Goal: Navigation & Orientation: Understand site structure

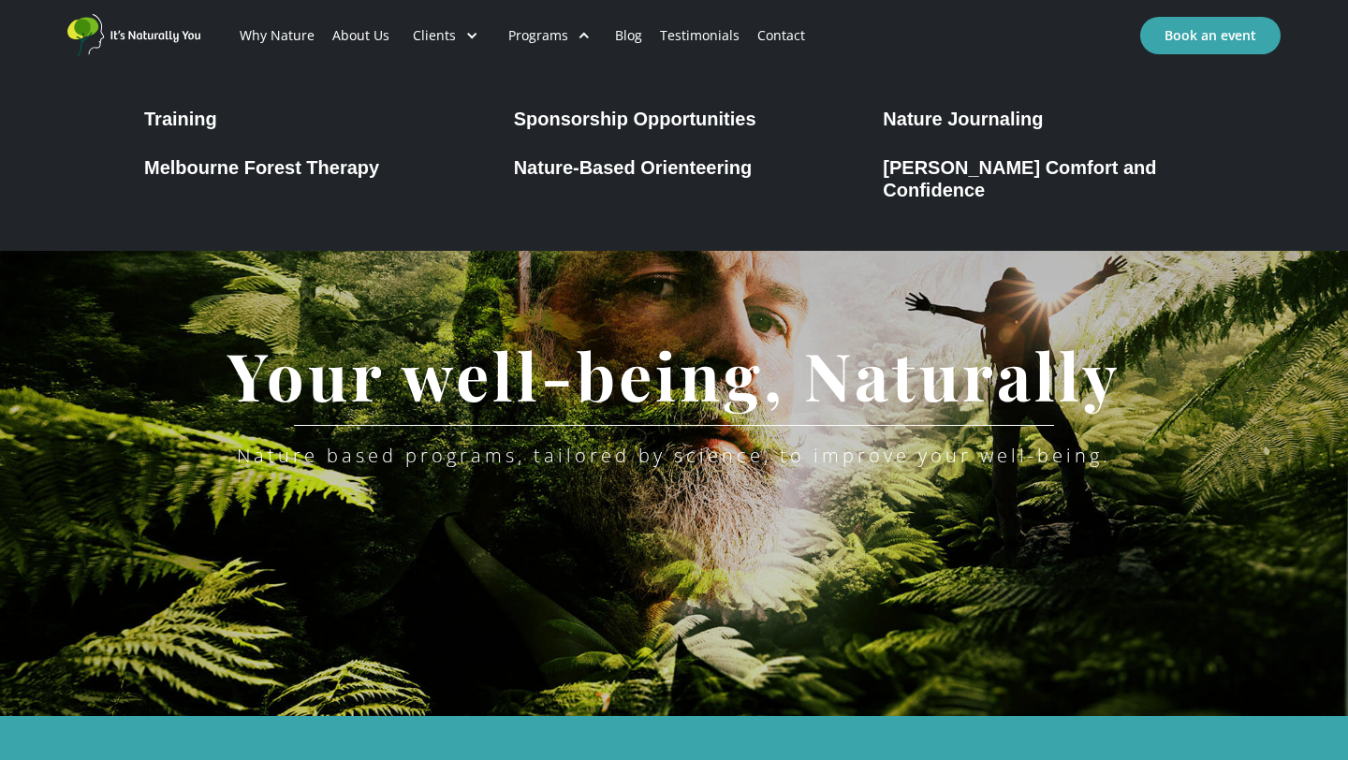
click at [575, 116] on div "Sponsorship Opportunities" at bounding box center [635, 119] width 242 height 22
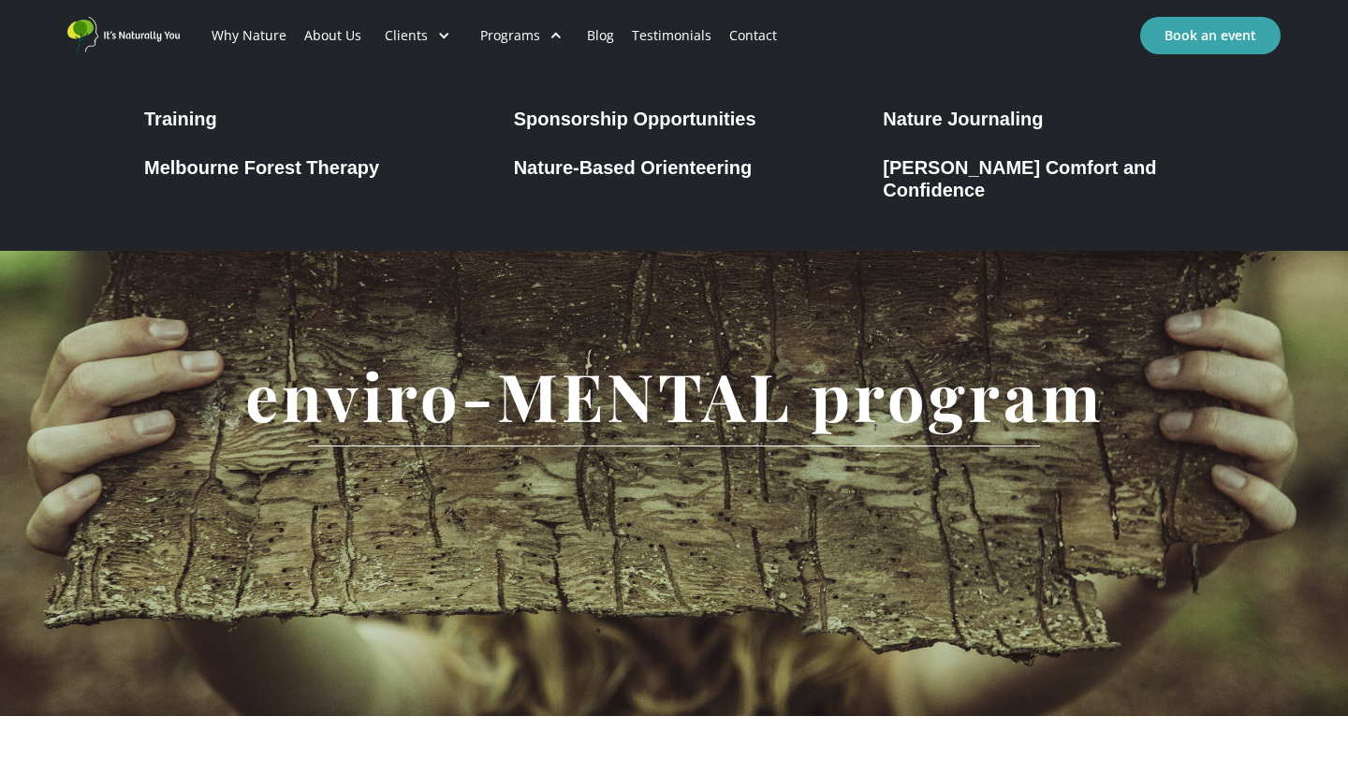
click at [586, 172] on div "Nature-Based Orienteering" at bounding box center [633, 167] width 239 height 22
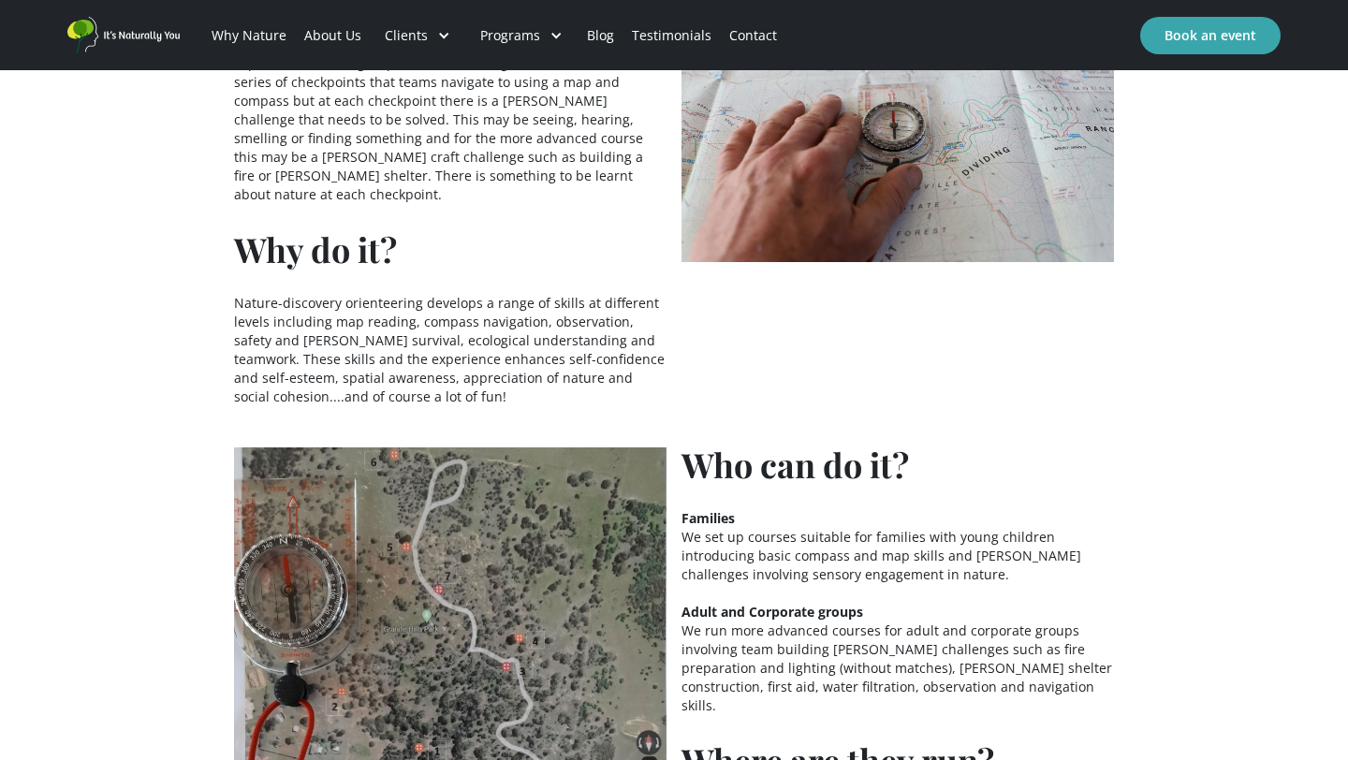
scroll to position [954, 0]
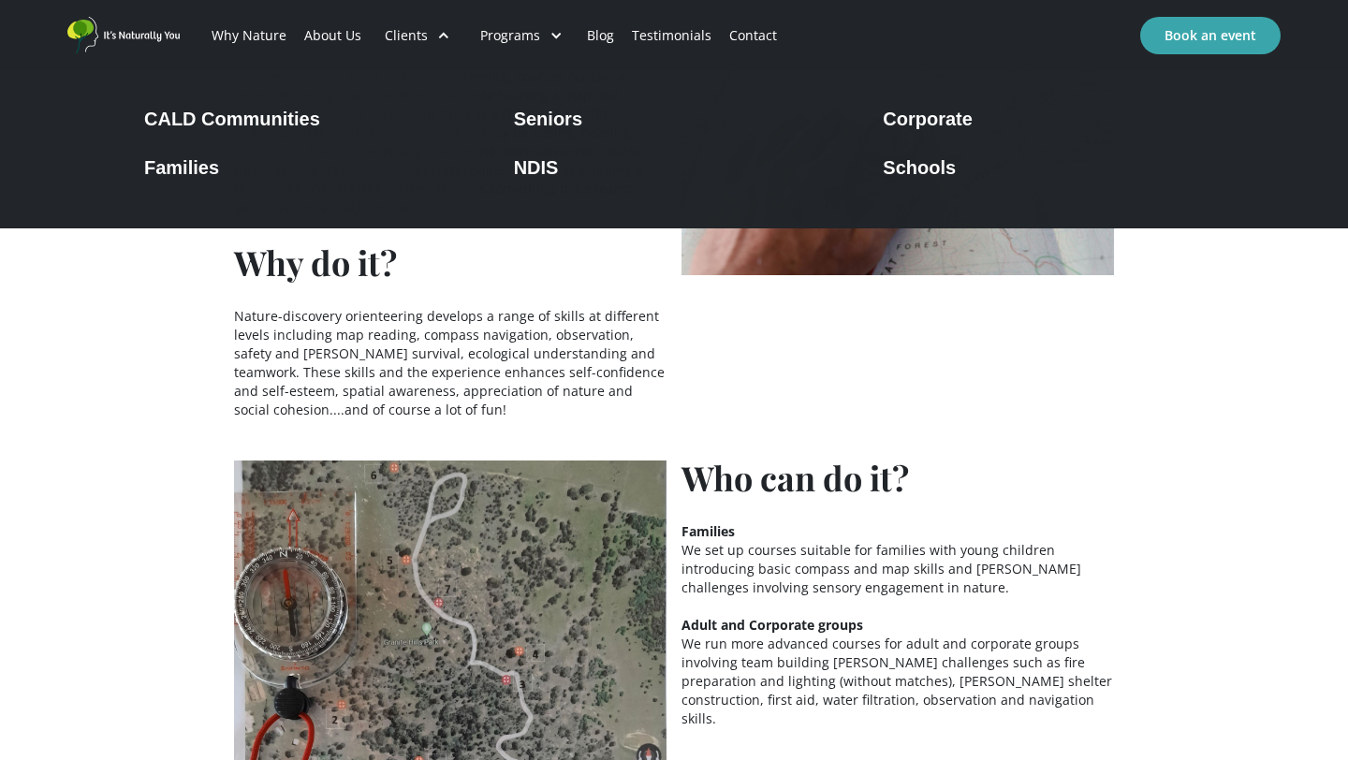
click at [410, 32] on div "Clients" at bounding box center [406, 35] width 43 height 19
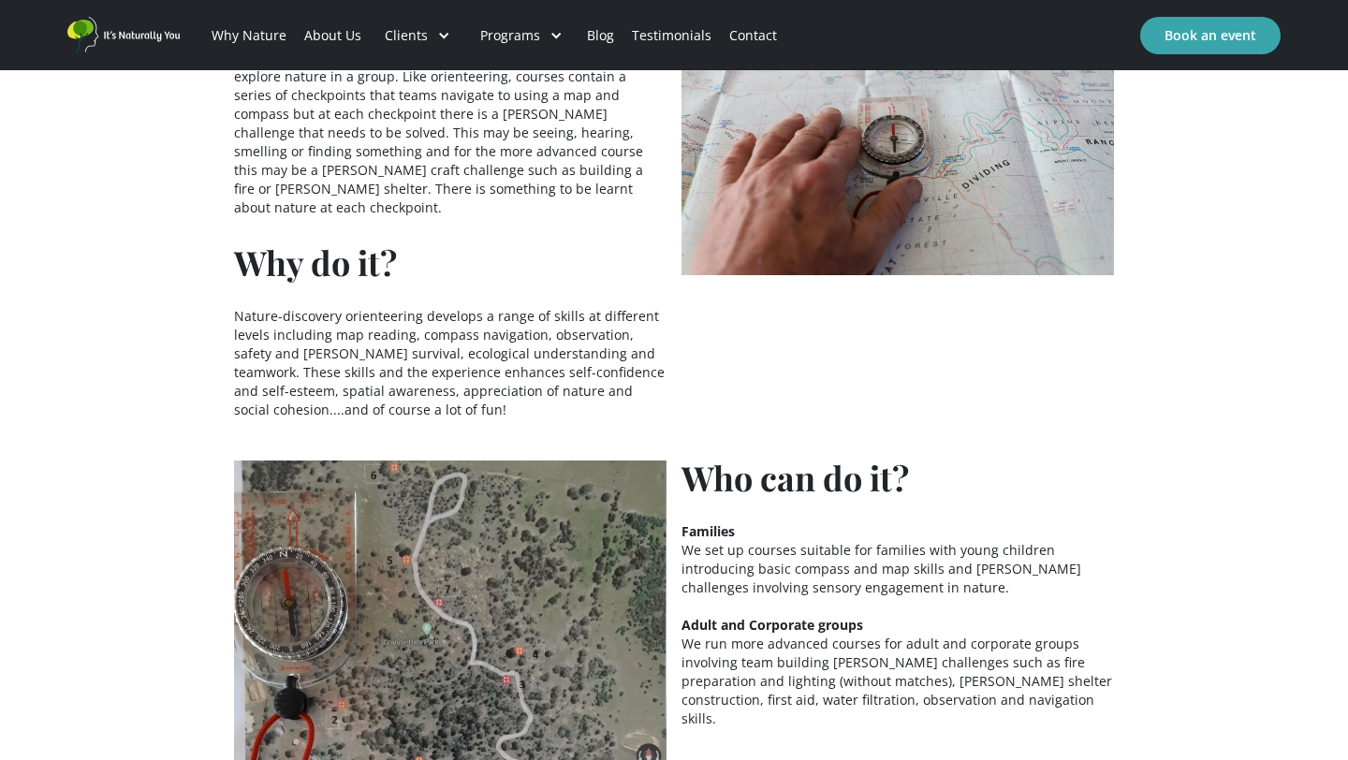
click at [410, 32] on div "Clients" at bounding box center [406, 35] width 43 height 19
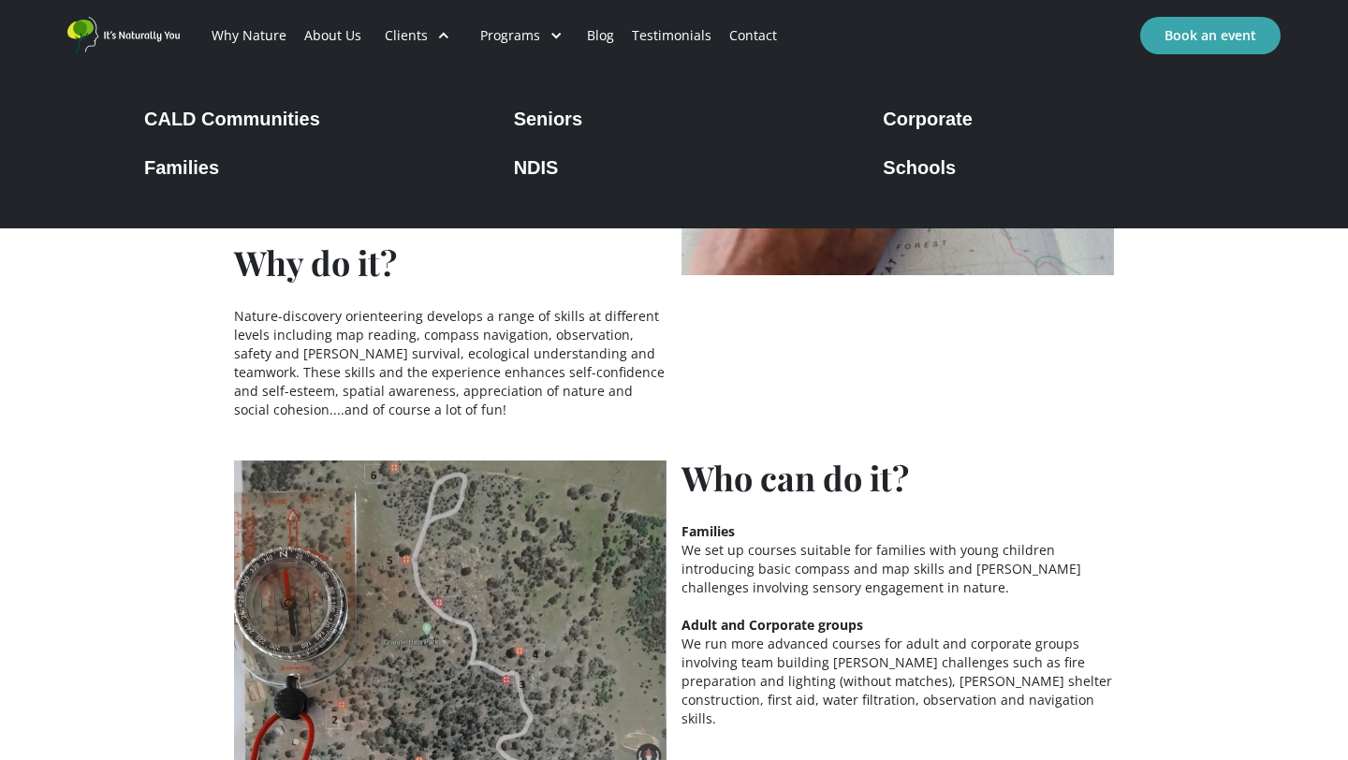
click at [529, 169] on div "NDIS" at bounding box center [536, 167] width 45 height 22
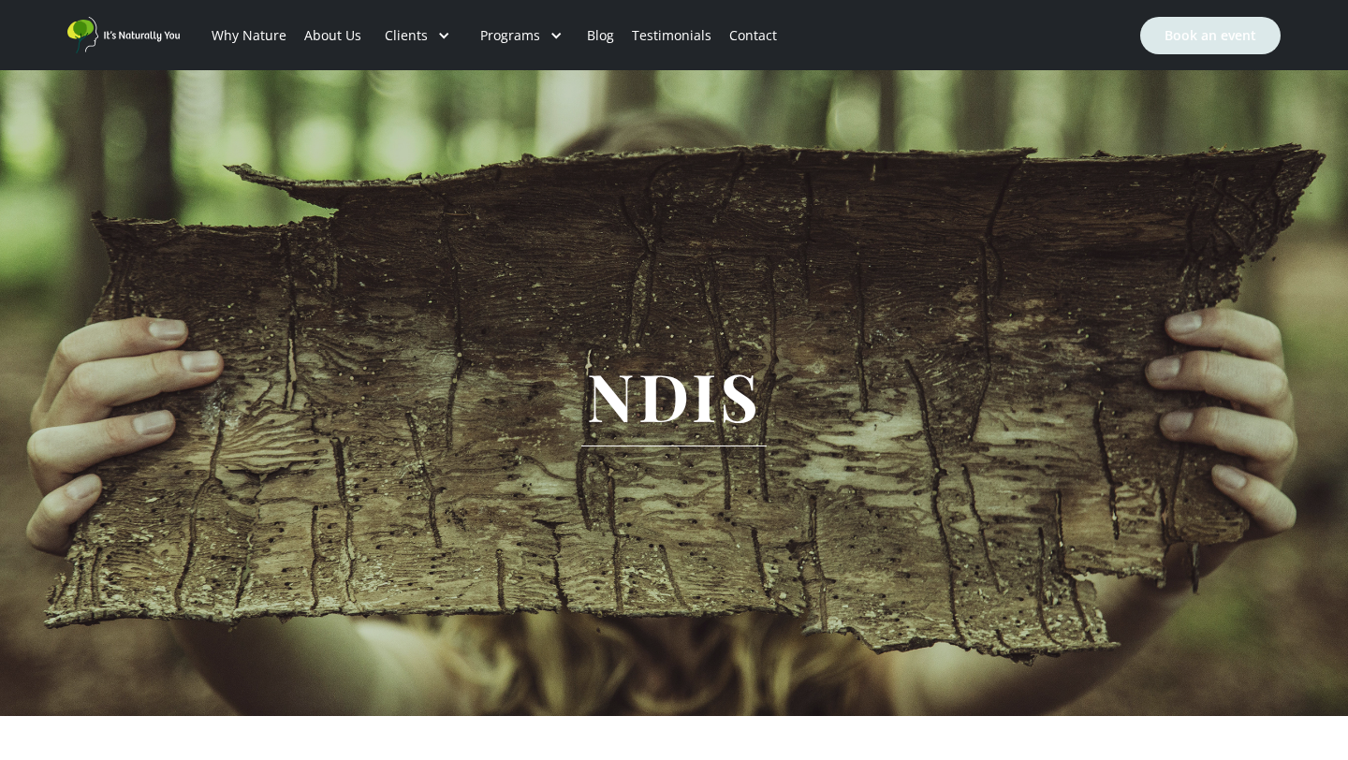
click at [1225, 31] on link "Book an event" at bounding box center [1210, 35] width 140 height 37
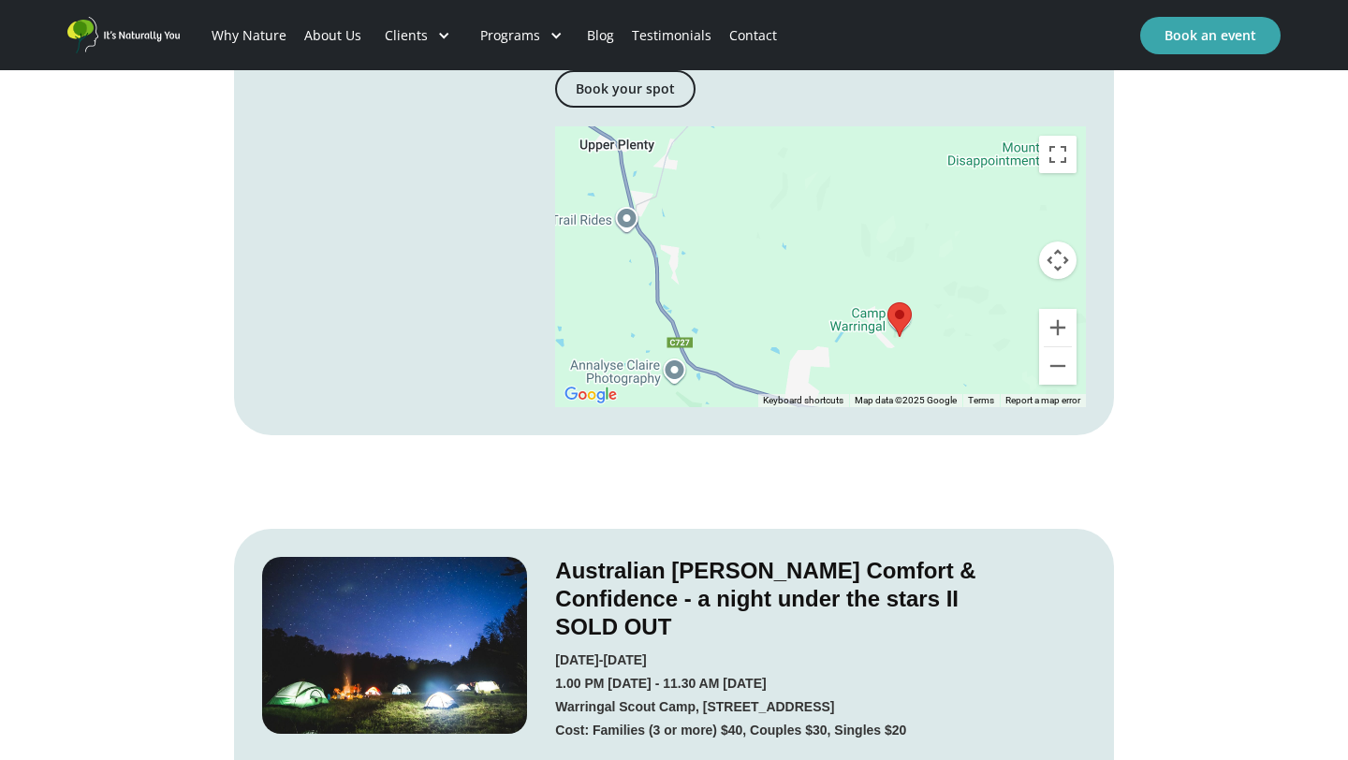
scroll to position [1094, 0]
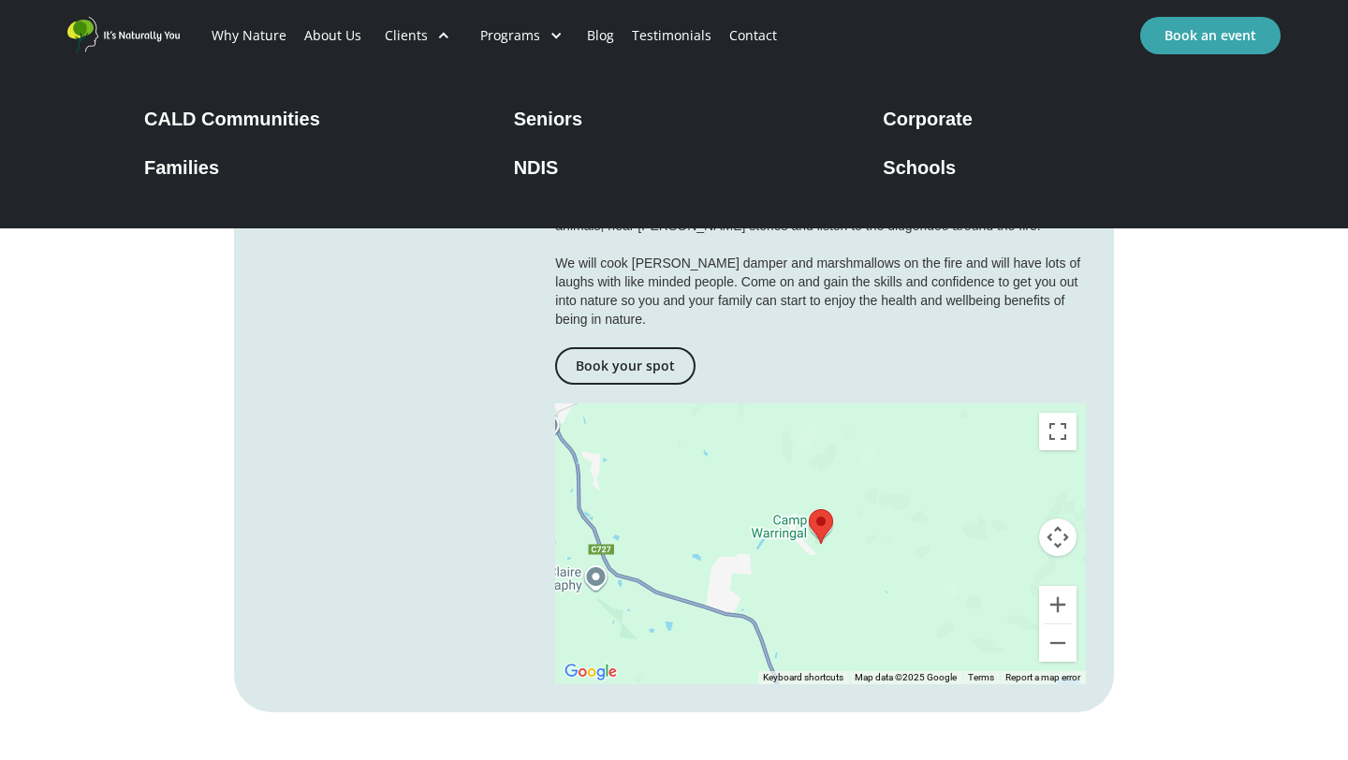
click at [535, 116] on div "Seniors" at bounding box center [548, 119] width 68 height 22
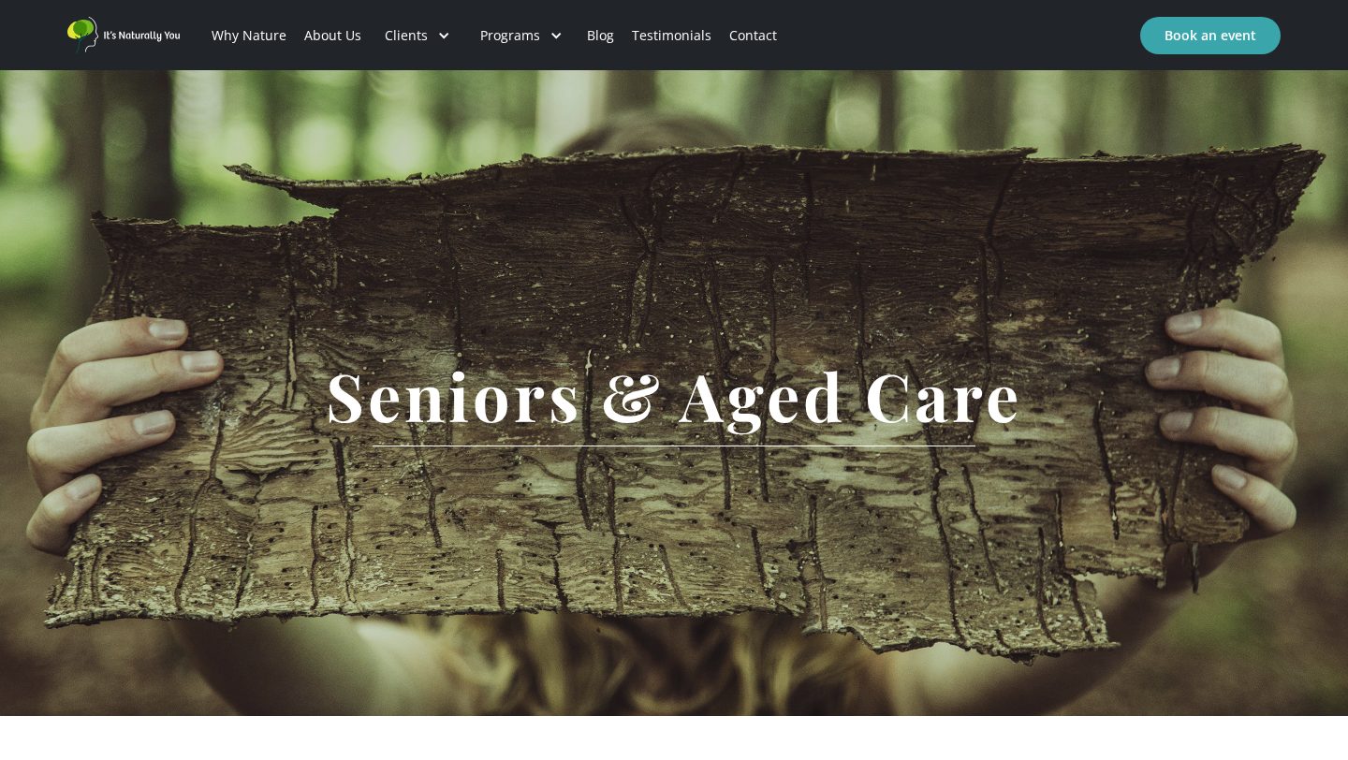
click at [330, 25] on link "About Us" at bounding box center [332, 36] width 75 height 64
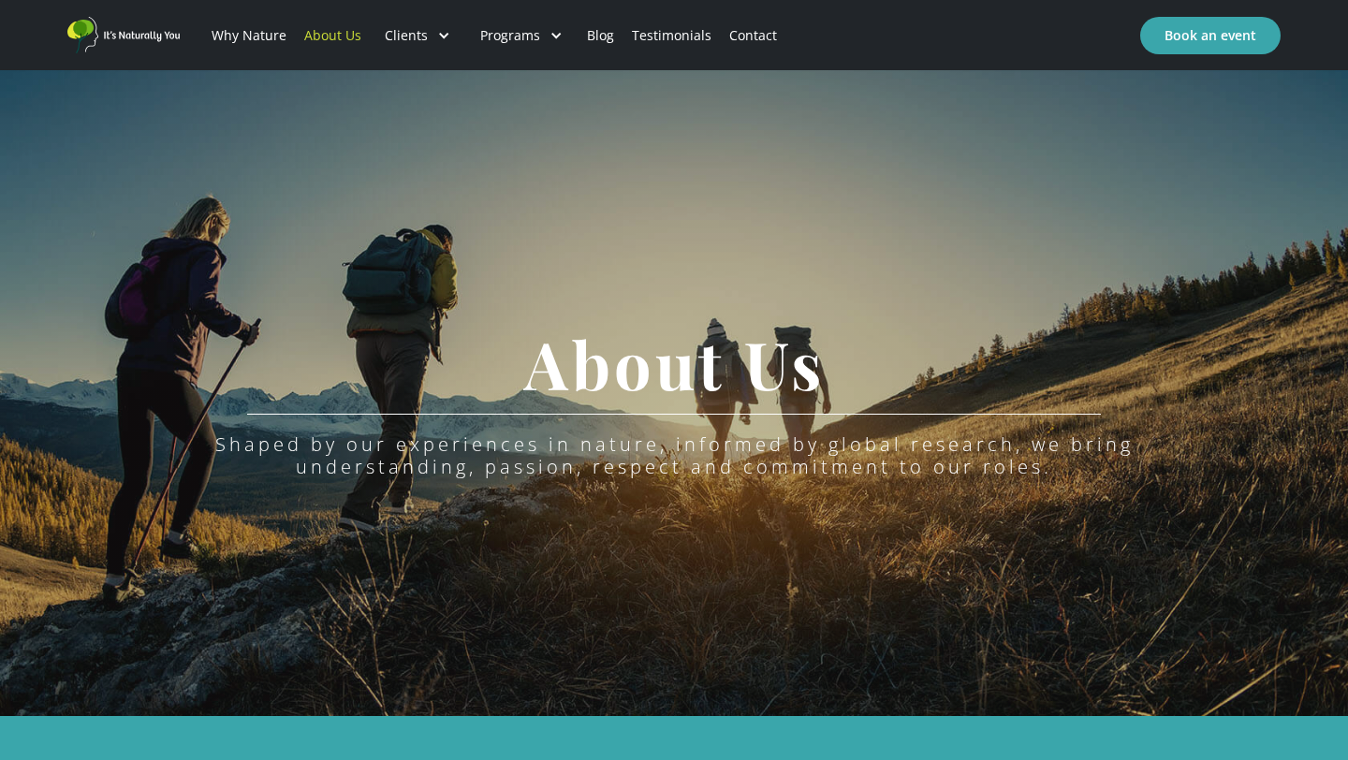
click at [353, 588] on div "About Us Shaped by our experiences in nature, informed by global research, we b…" at bounding box center [674, 393] width 1348 height 646
